Goal: Information Seeking & Learning: Find specific fact

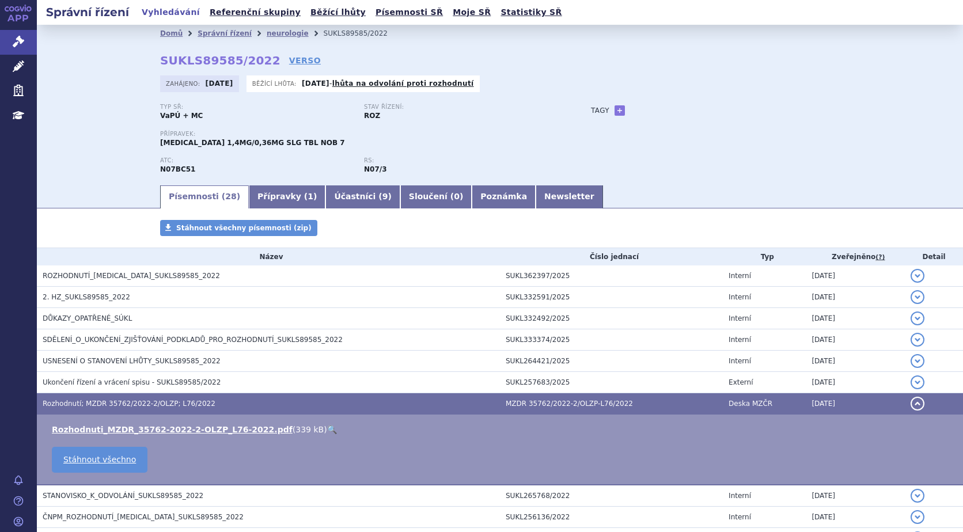
scroll to position [173, 0]
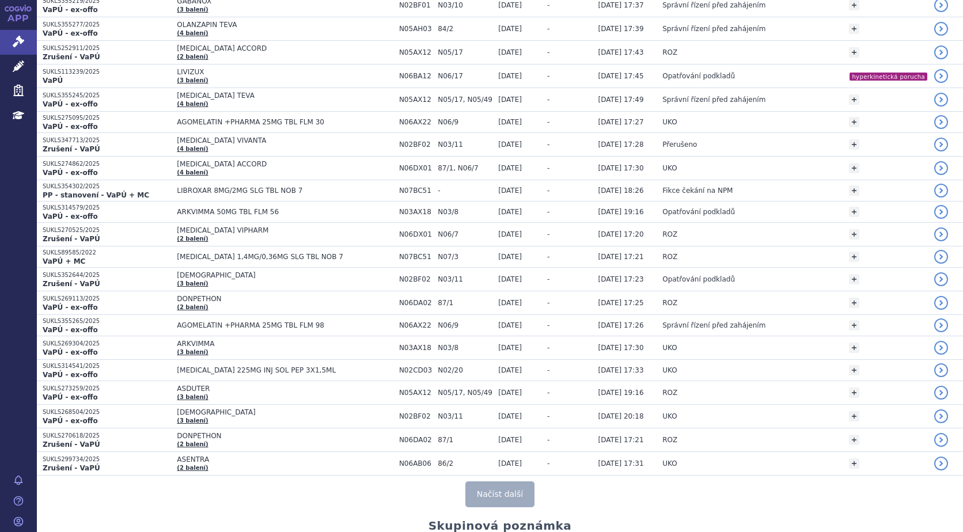
scroll to position [2074, 0]
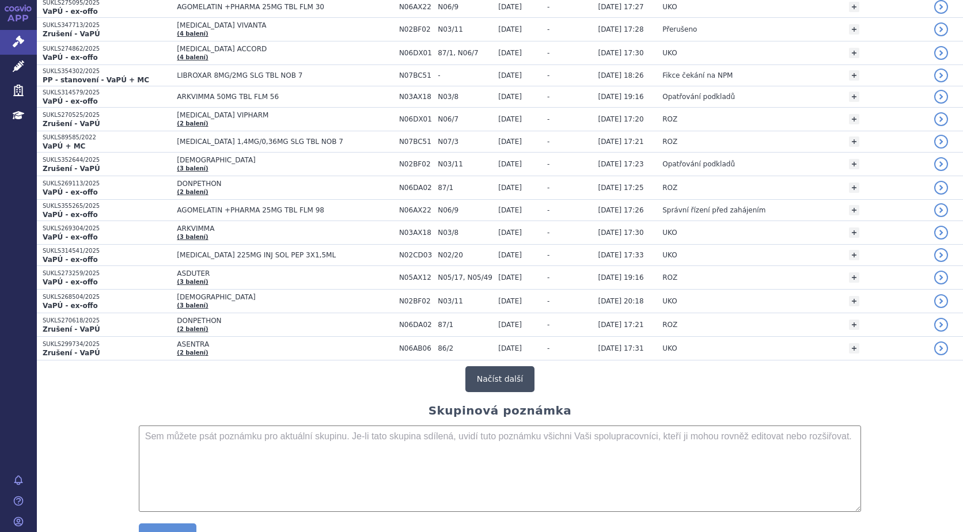
click at [506, 376] on button "Načíst další" at bounding box center [500, 379] width 69 height 26
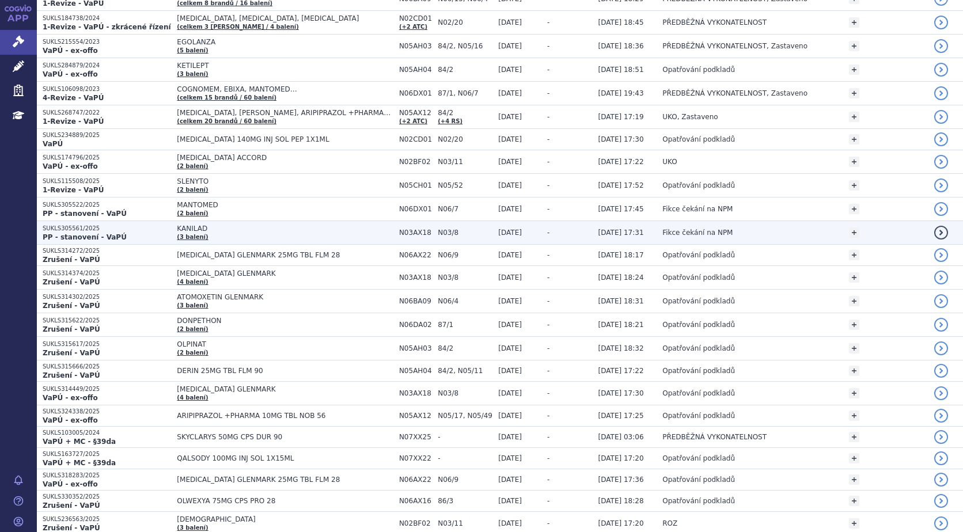
scroll to position [0, 0]
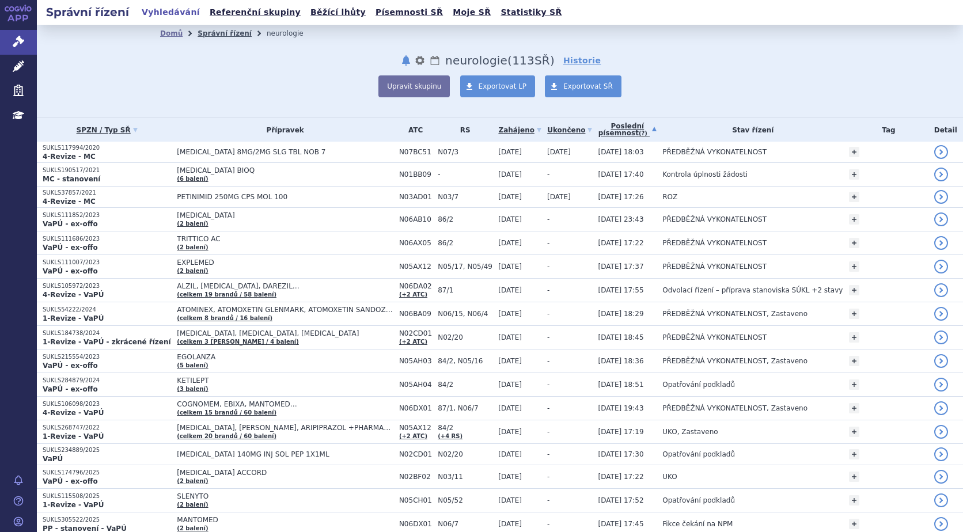
click at [214, 36] on link "Správní řízení" at bounding box center [225, 33] width 54 height 8
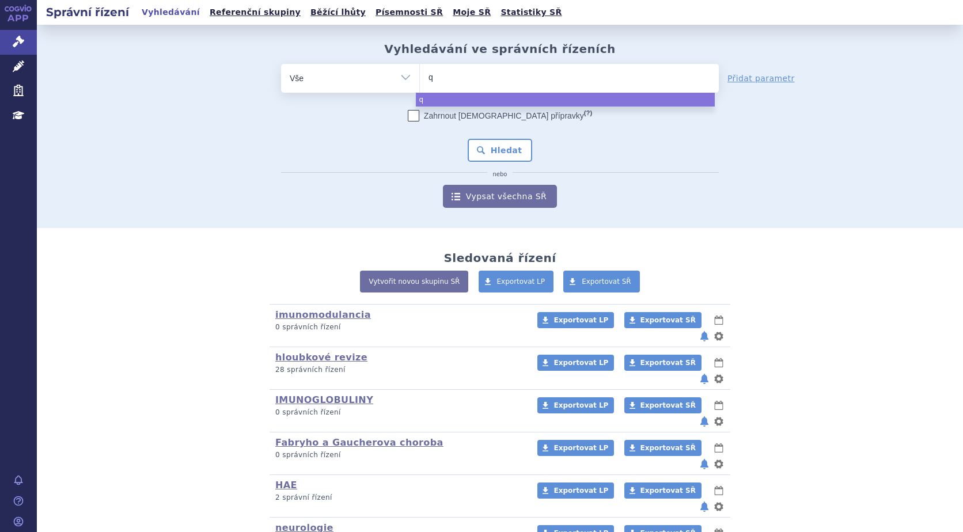
type input "qa"
type input "qals"
type input "qalsod"
type input "qalsody"
select select "qalsody"
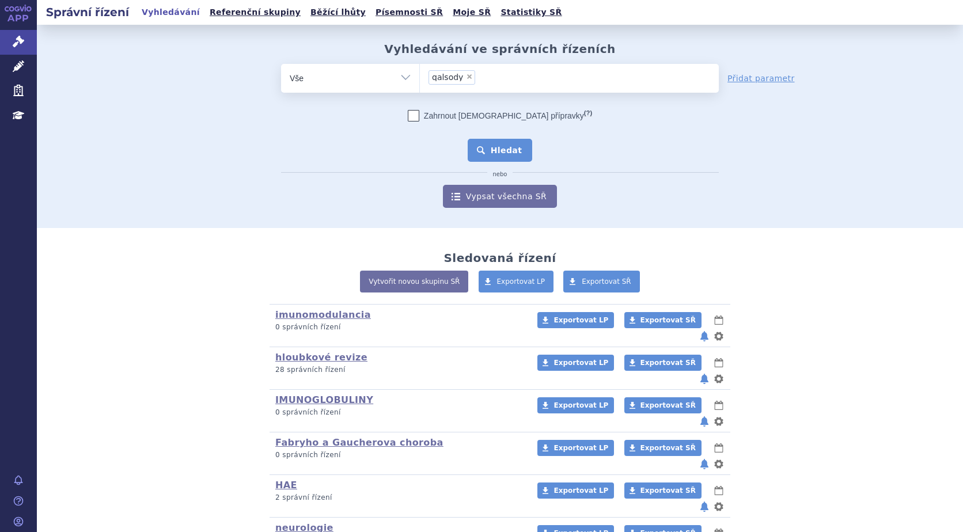
click at [483, 157] on button "Hledat" at bounding box center [500, 150] width 65 height 23
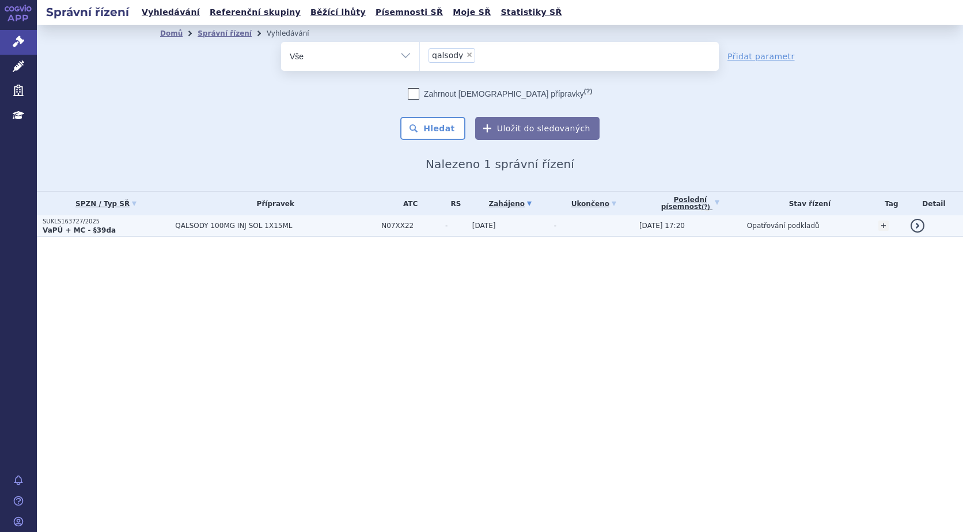
click at [72, 228] on strong "VaPÚ + MC - §39da" at bounding box center [79, 230] width 73 height 8
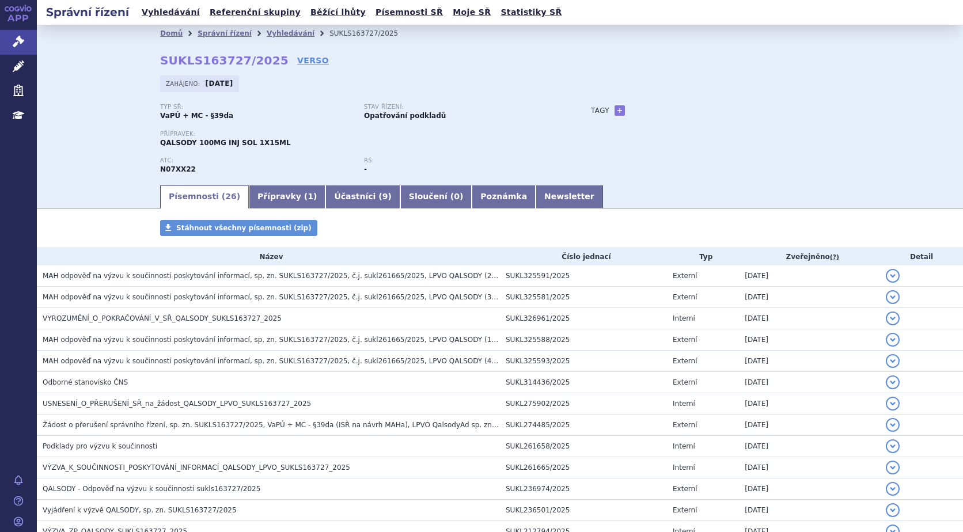
scroll to position [357, 0]
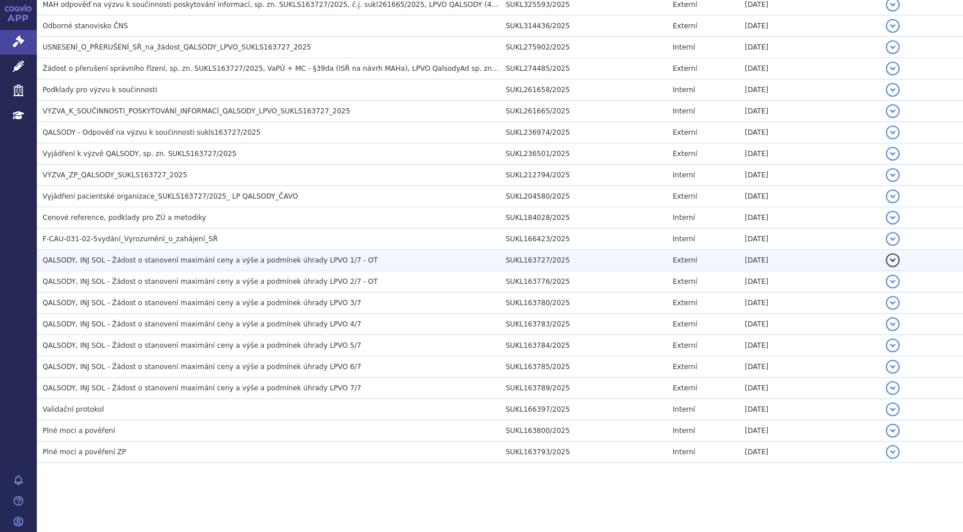
click at [150, 263] on span "QALSODY, INJ SOL - Žádost o stanovení maximání ceny a výše a podmínek úhrady LP…" at bounding box center [210, 260] width 335 height 8
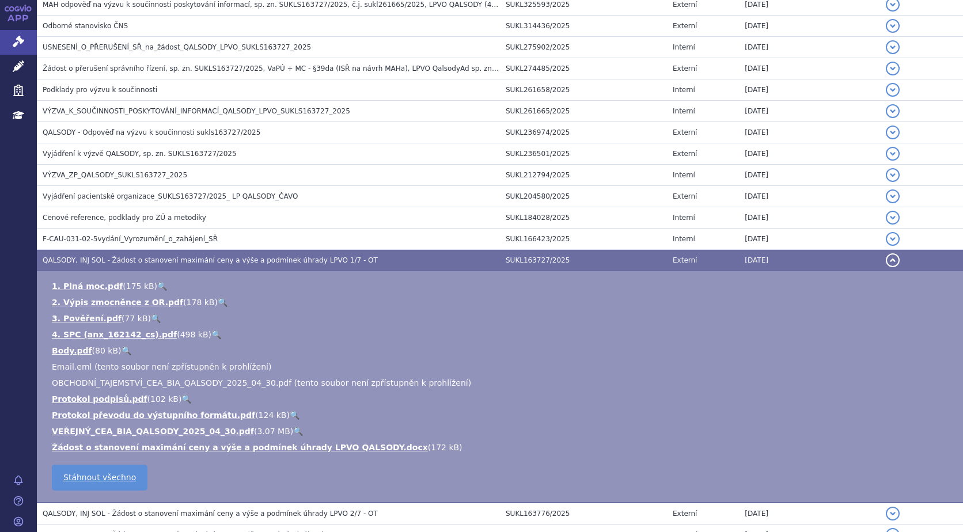
click at [293, 430] on link "🔍" at bounding box center [298, 431] width 10 height 9
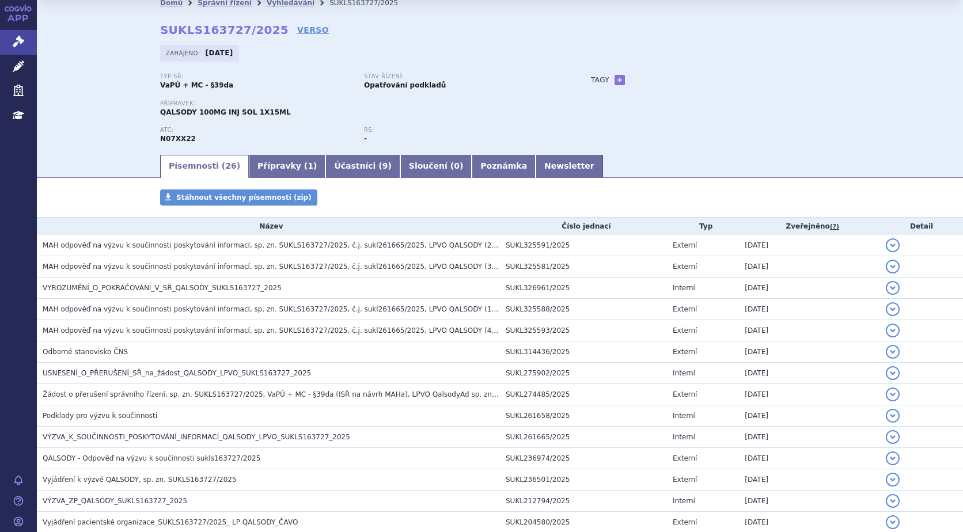
scroll to position [0, 0]
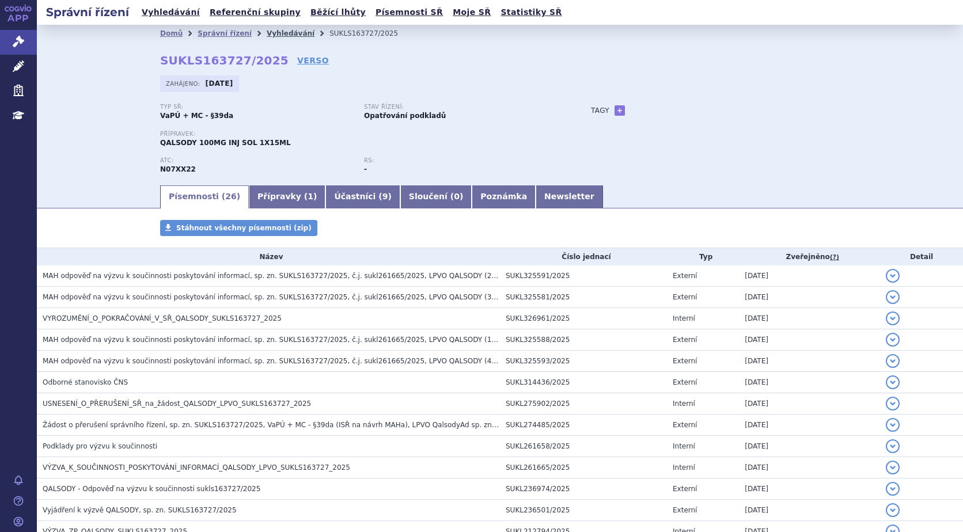
click at [273, 35] on link "Vyhledávání" at bounding box center [291, 33] width 48 height 8
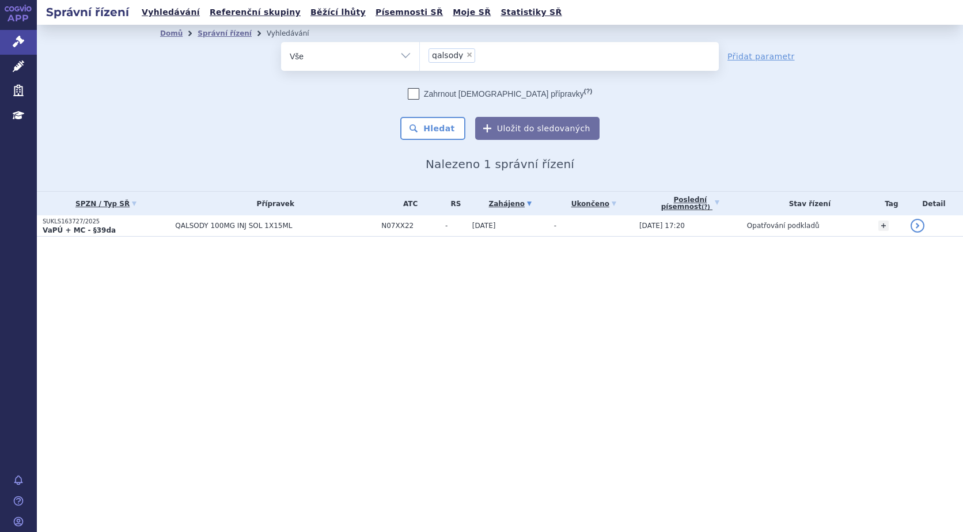
click at [470, 56] on li "× qalsody" at bounding box center [452, 55] width 47 height 14
click at [420, 56] on select "qalsody" at bounding box center [419, 55] width 1 height 29
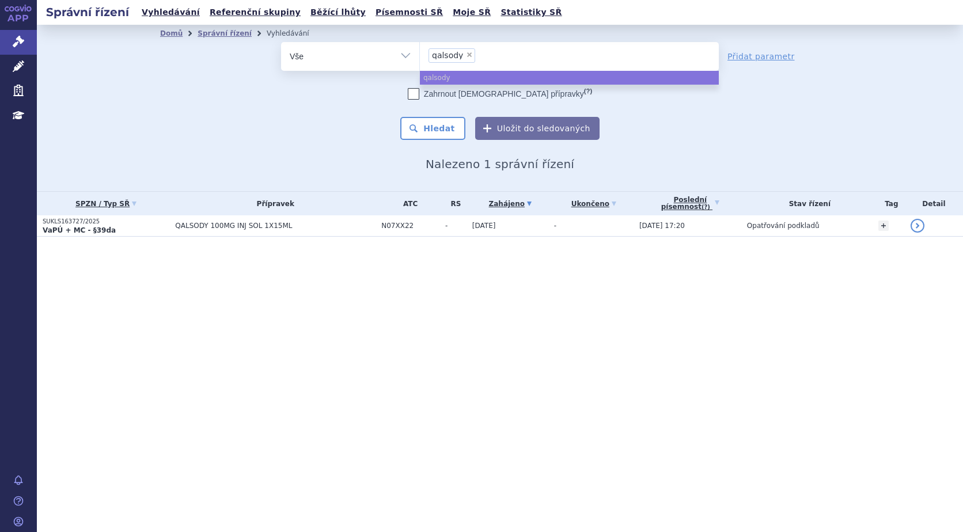
click at [466, 55] on span "×" at bounding box center [469, 54] width 7 height 7
click at [420, 55] on select "qalsody" at bounding box center [419, 55] width 1 height 29
select select
type input "RU"
type input "R"
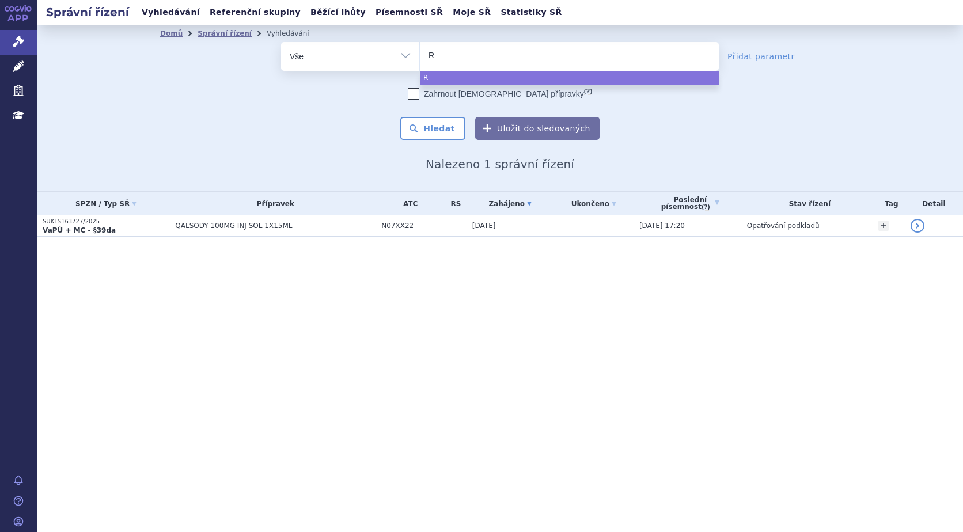
type input "RI"
type input "RILU"
type input "RILUT"
type input "RILUTEK"
select select "RILUTEK"
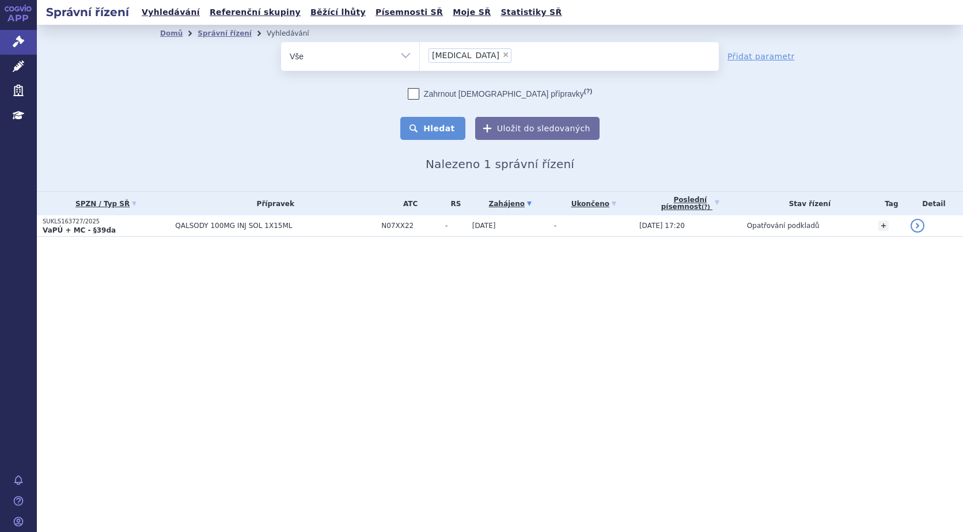
click at [452, 125] on button "Hledat" at bounding box center [432, 128] width 65 height 23
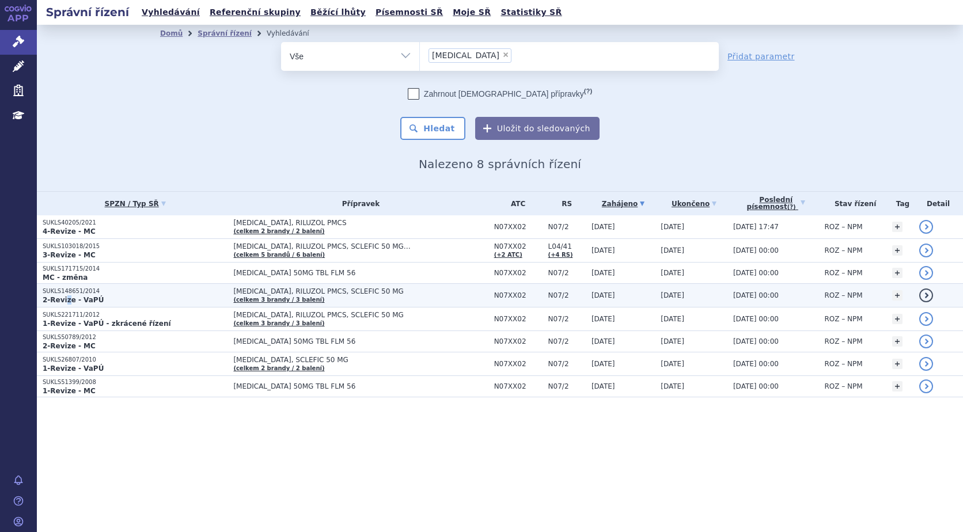
click at [65, 297] on strong "2-Revize - VaPÚ" at bounding box center [73, 300] width 61 height 8
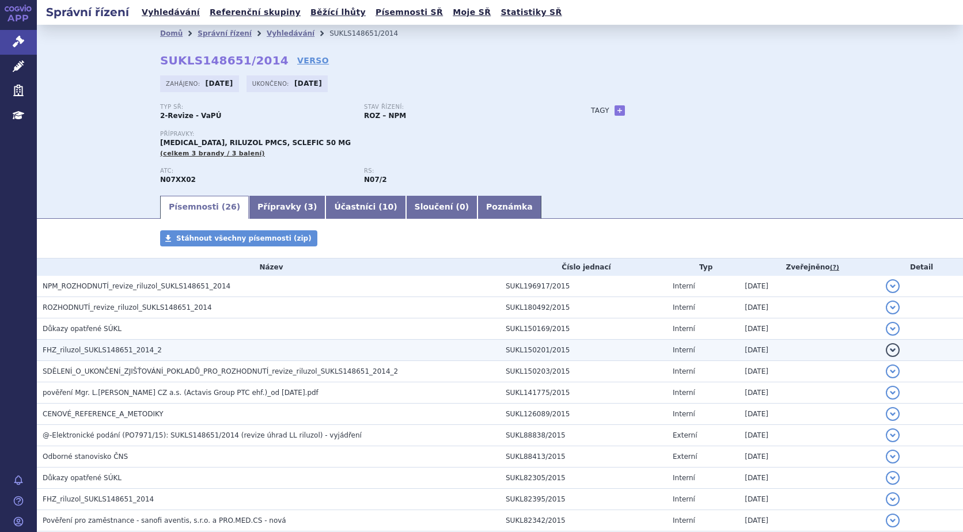
drag, startPoint x: 0, startPoint y: 0, endPoint x: 90, endPoint y: 351, distance: 363.0
click at [90, 351] on span "FHZ_riluzol_SUKLS148651_2014_2" at bounding box center [102, 350] width 119 height 8
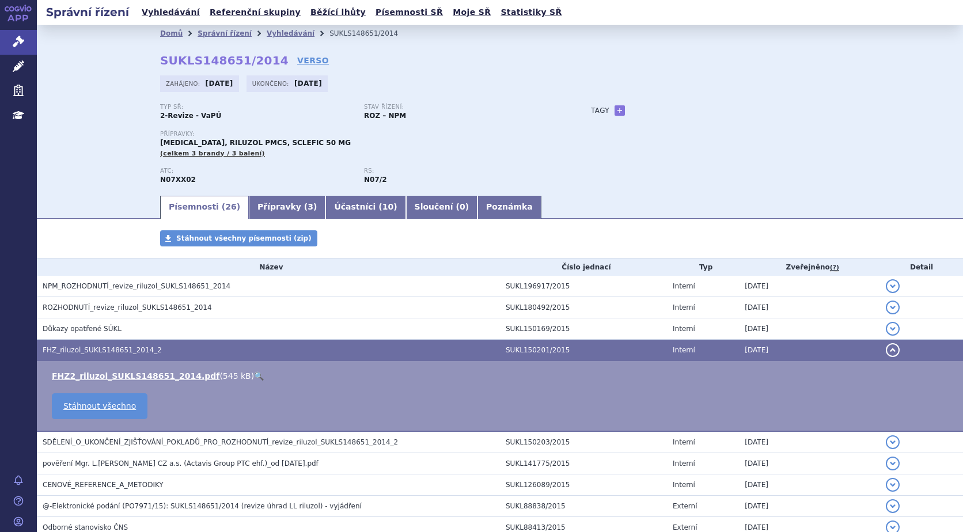
click at [254, 373] on link "🔍" at bounding box center [259, 376] width 10 height 9
